Goal: Task Accomplishment & Management: Use online tool/utility

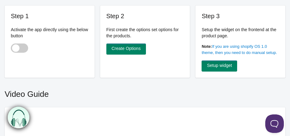
scroll to position [124, 0]
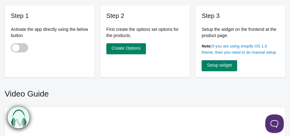
click at [18, 49] on span at bounding box center [19, 47] width 17 height 9
click at [11, 49] on input "checkbox" at bounding box center [11, 48] width 1 height 1
checkbox input "true"
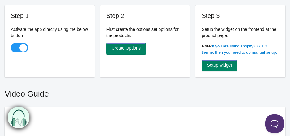
click at [120, 50] on link "Create Options" at bounding box center [126, 48] width 40 height 11
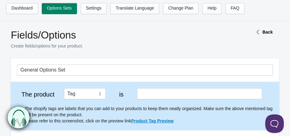
scroll to position [25, 0]
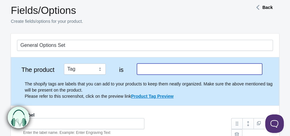
click at [148, 66] on input "text" at bounding box center [200, 69] width 126 height 11
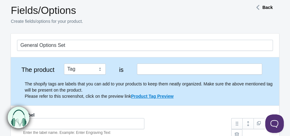
click at [87, 89] on p "The shopify tags are labels that you can add to your products to keep them neat…" at bounding box center [149, 90] width 248 height 19
click at [155, 98] on link "Product Tag Preview" at bounding box center [152, 96] width 42 height 5
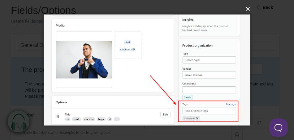
click at [247, 11] on button "×" at bounding box center [148, 9] width 206 height 14
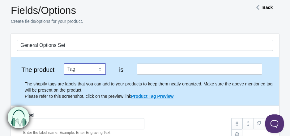
click at [98, 70] on select "Tag Vendor Type URL Handle All Products" at bounding box center [85, 69] width 42 height 11
click at [64, 64] on select "Tag Vendor Type URL Handle All Products" at bounding box center [85, 69] width 42 height 11
click at [99, 74] on select "Tag Vendor Type URL Handle All Products" at bounding box center [85, 69] width 42 height 11
click at [64, 64] on select "Tag Vendor Type URL Handle All Products" at bounding box center [85, 69] width 42 height 11
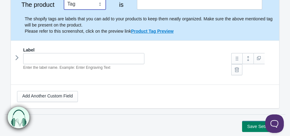
scroll to position [126, 0]
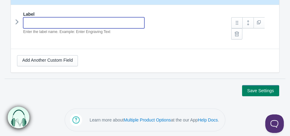
click at [80, 21] on input "text" at bounding box center [83, 22] width 121 height 11
type input "Halloween"
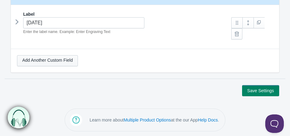
click at [37, 63] on link "Add Another Custom Field" at bounding box center [47, 60] width 61 height 11
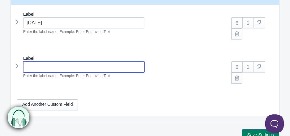
click at [38, 64] on input "text" at bounding box center [83, 67] width 121 height 11
type input "Color"
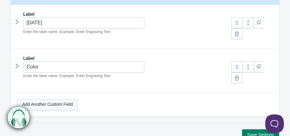
click at [29, 102] on link "Add Another Custom Field" at bounding box center [47, 105] width 61 height 11
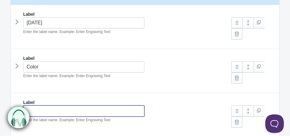
click at [43, 106] on input "text" at bounding box center [83, 111] width 121 height 11
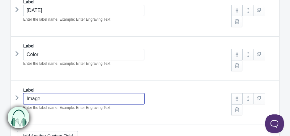
scroll to position [214, 0]
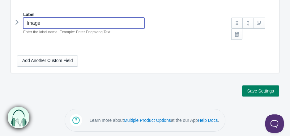
type input "Image"
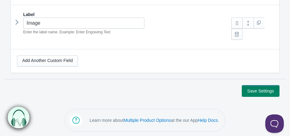
click at [255, 90] on button "Save Settings" at bounding box center [260, 91] width 37 height 11
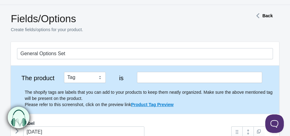
scroll to position [16, 0]
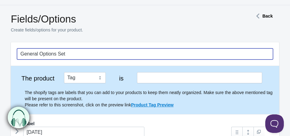
click at [122, 54] on input "General Options Set" at bounding box center [145, 54] width 256 height 11
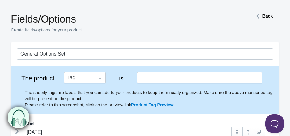
click at [129, 44] on div "General Options Set" at bounding box center [145, 53] width 268 height 23
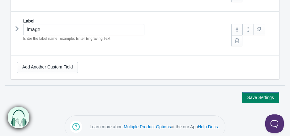
scroll to position [214, 0]
